Goal: Information Seeking & Learning: Learn about a topic

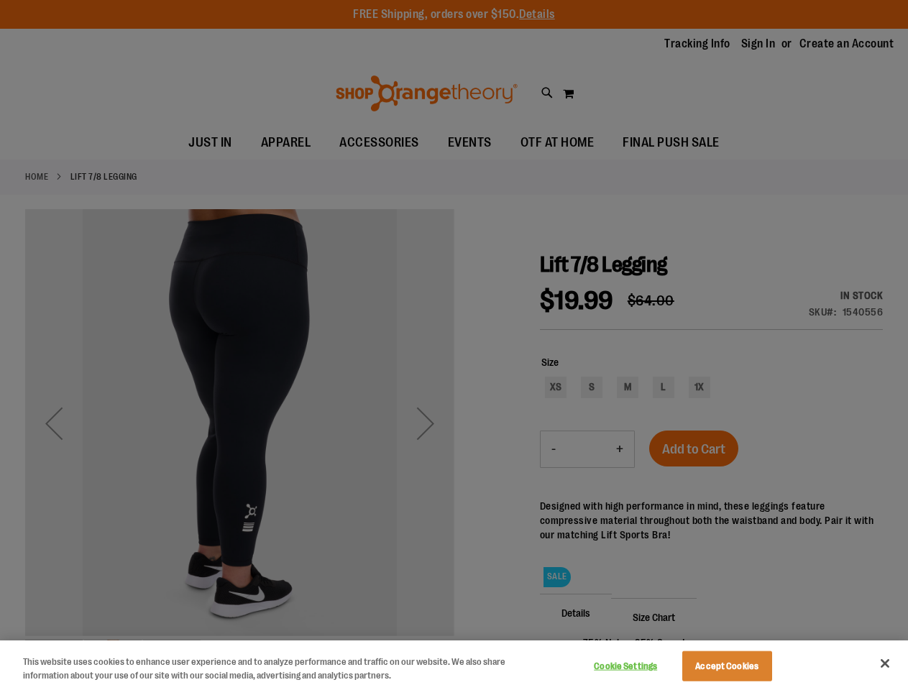
click at [454, 345] on div at bounding box center [454, 345] width 908 height 690
click at [644, 667] on button "Cookie Settings" at bounding box center [626, 666] width 90 height 29
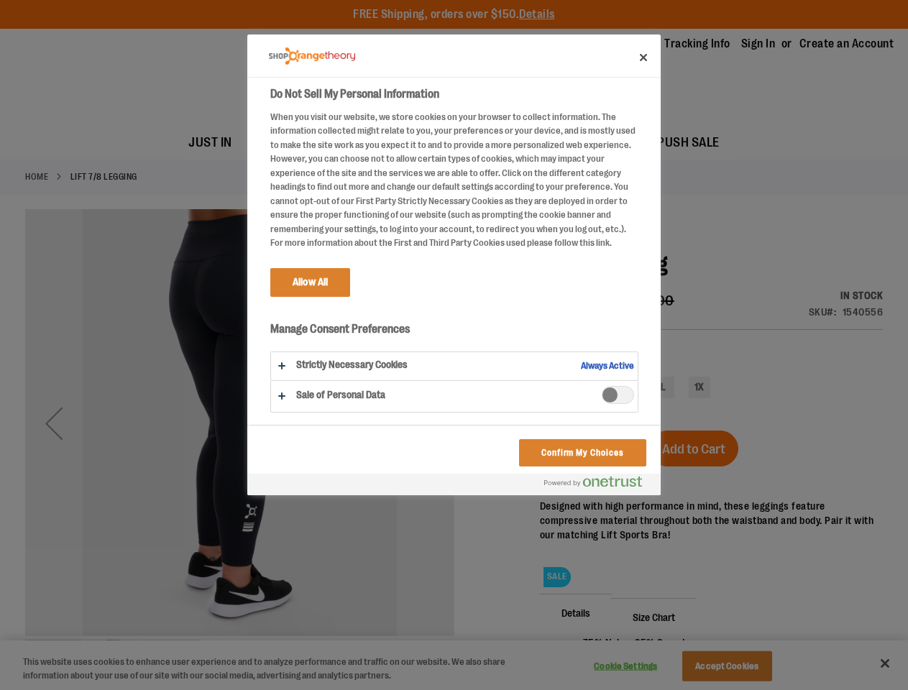
click at [745, 667] on div at bounding box center [454, 345] width 908 height 690
click at [885, 664] on div at bounding box center [454, 345] width 908 height 690
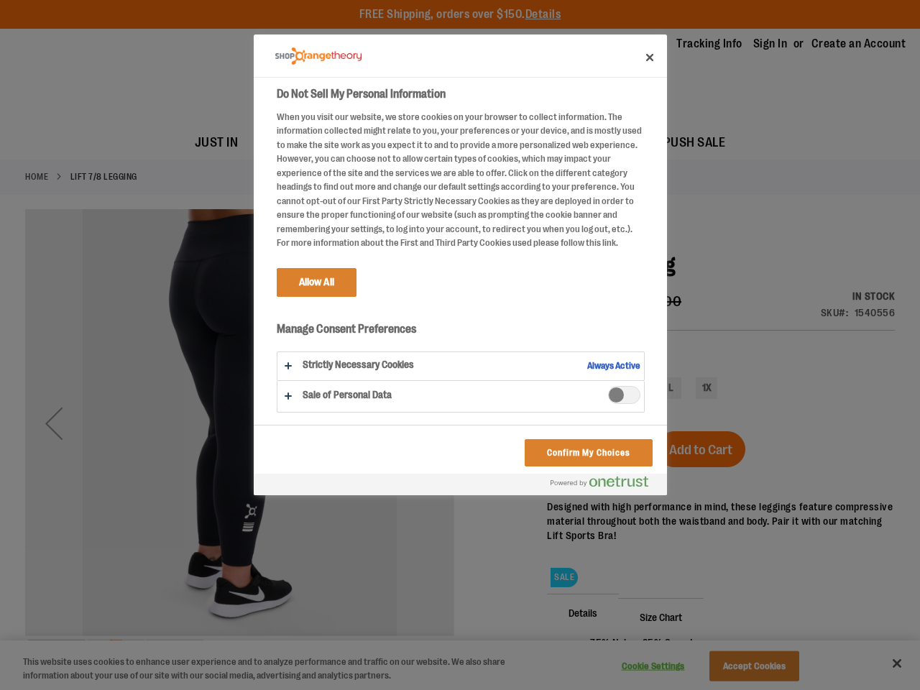
click at [752, 690] on html "Skip to Content The store will not work correctly when cookies are disabled. FR…" at bounding box center [460, 345] width 920 height 690
